Goal: Information Seeking & Learning: Learn about a topic

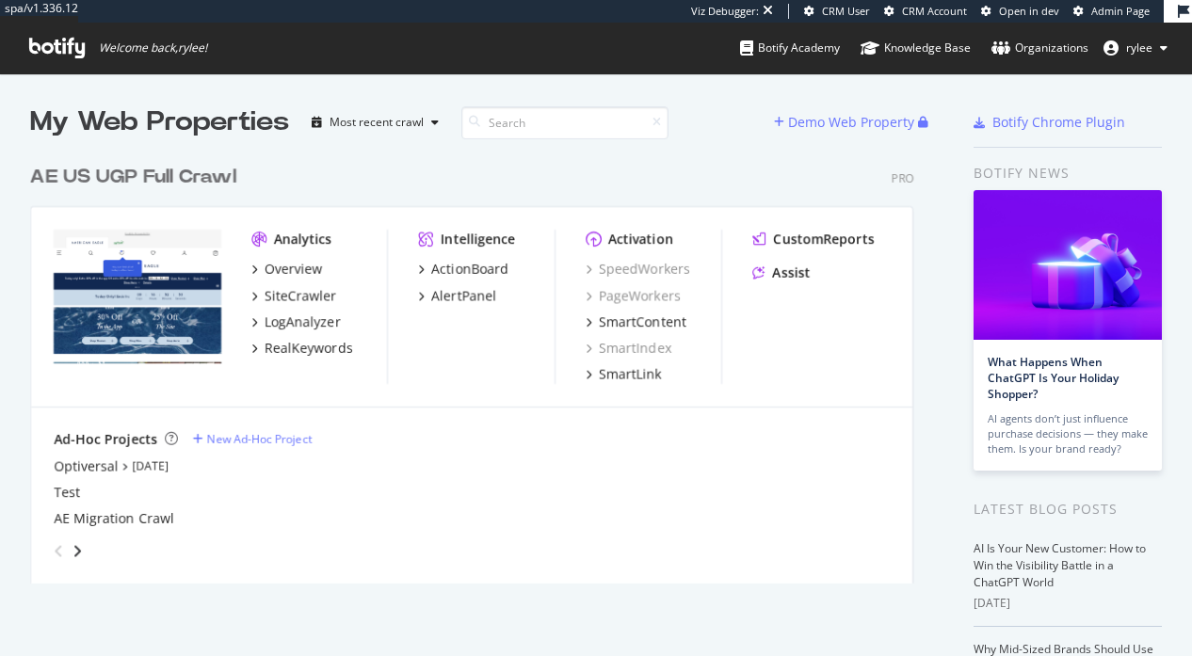
scroll to position [656, 1192]
click at [282, 314] on div "LogAnalyzer" at bounding box center [303, 322] width 76 height 19
